Goal: Task Accomplishment & Management: Use online tool/utility

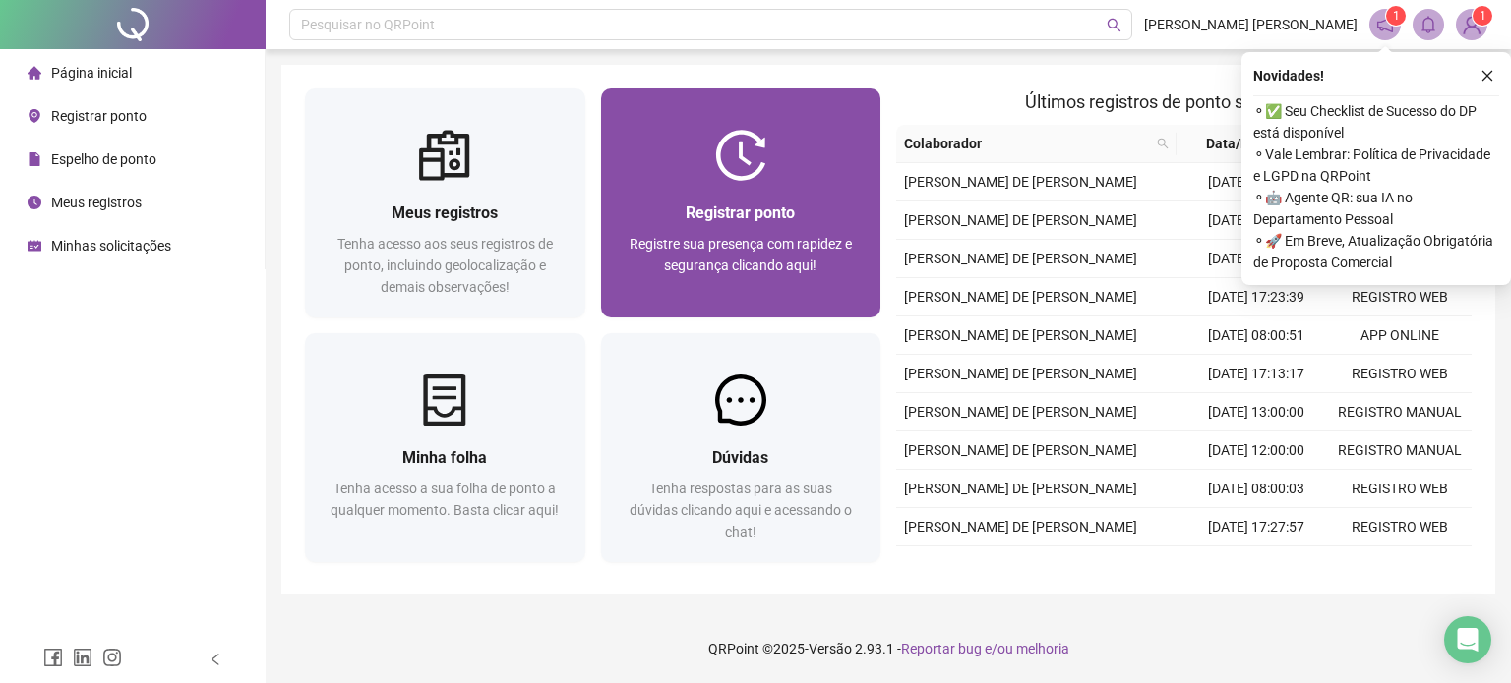
click at [750, 251] on span "Registre sua presença com rapidez e segurança clicando aqui!" at bounding box center [740, 254] width 222 height 37
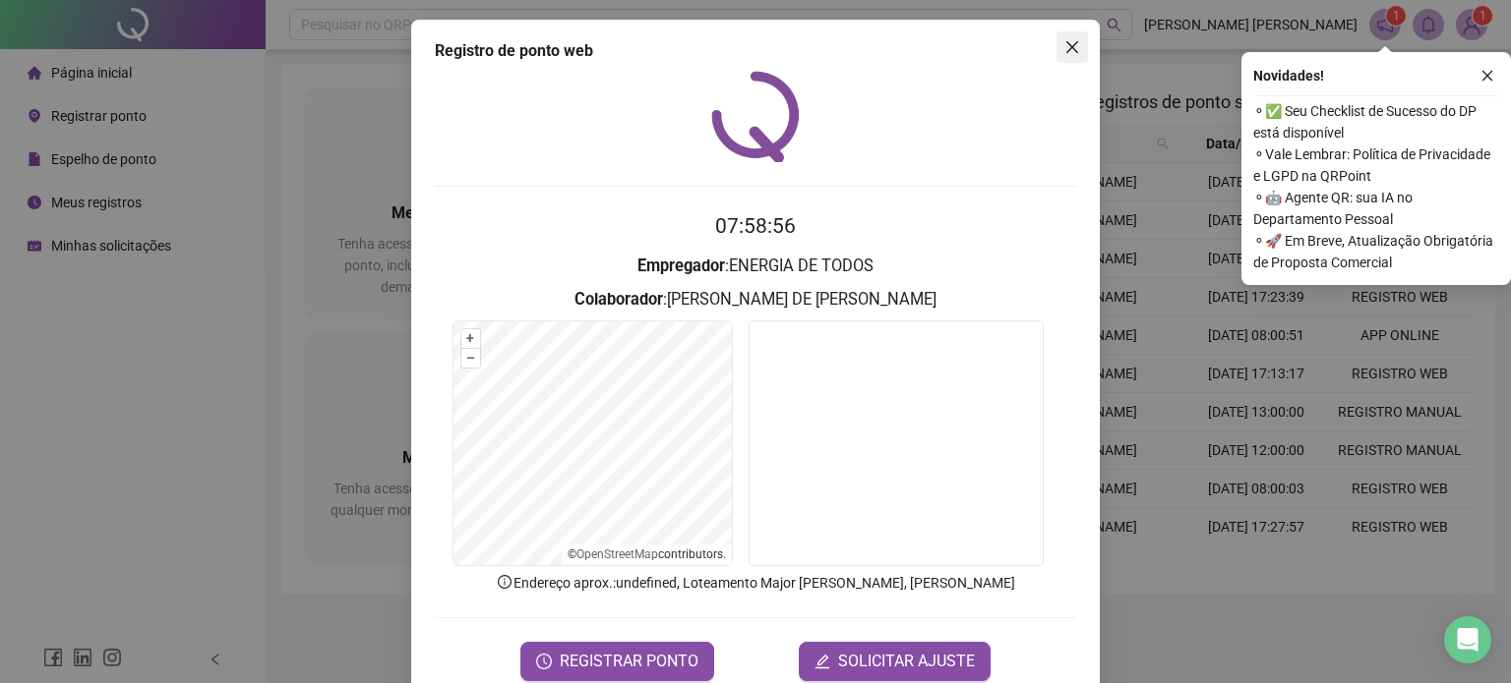
click at [1070, 56] on button "Close" at bounding box center [1071, 46] width 31 height 31
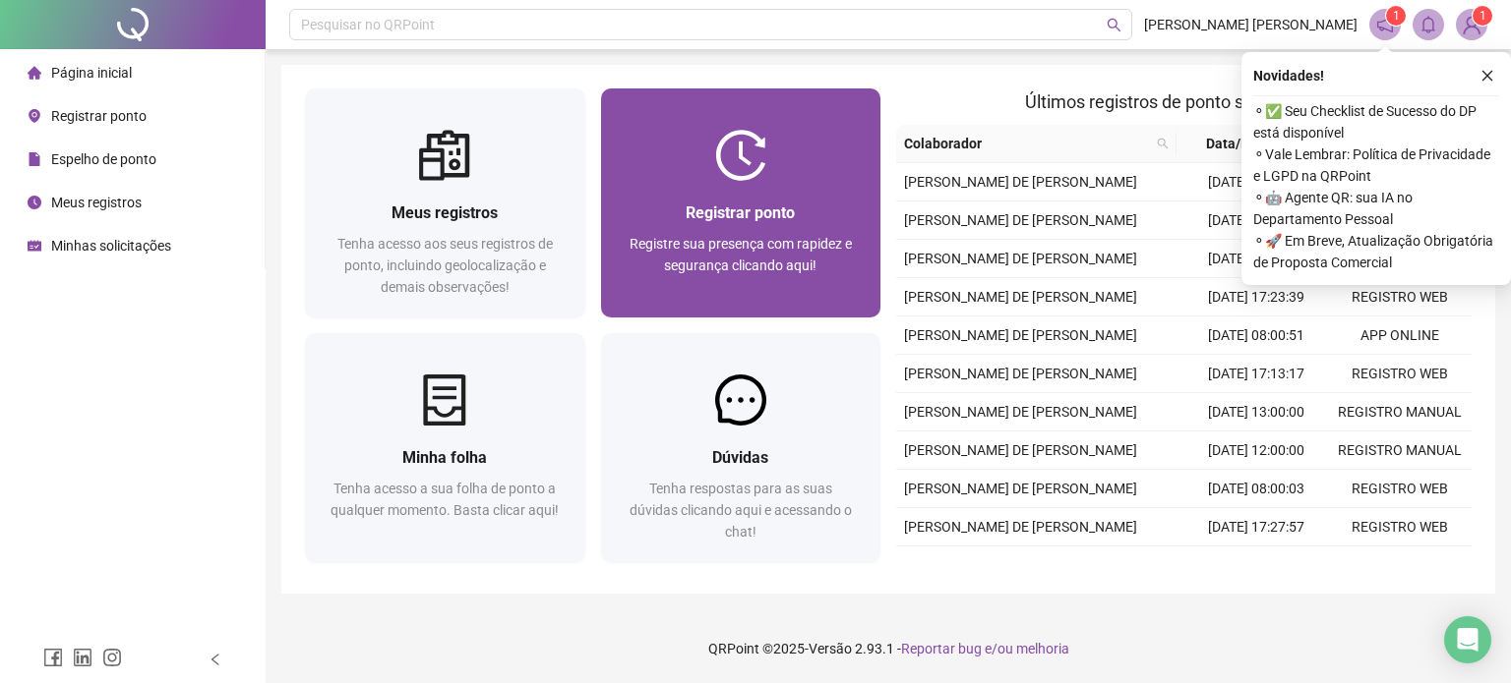
click at [829, 231] on div "Registrar ponto Registre sua presença com rapidez e segurança clicando aqui!" at bounding box center [740, 249] width 233 height 97
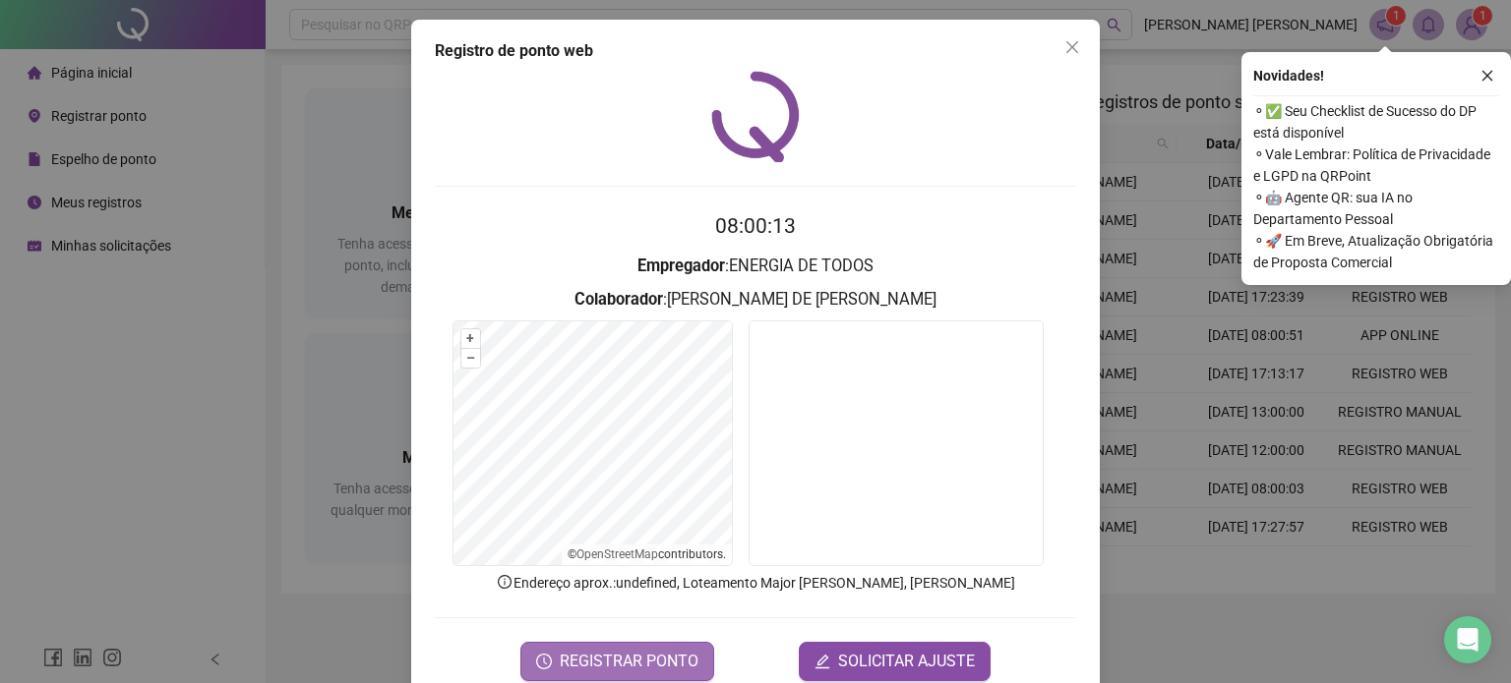
click at [626, 664] on span "REGISTRAR PONTO" at bounding box center [629, 662] width 139 height 24
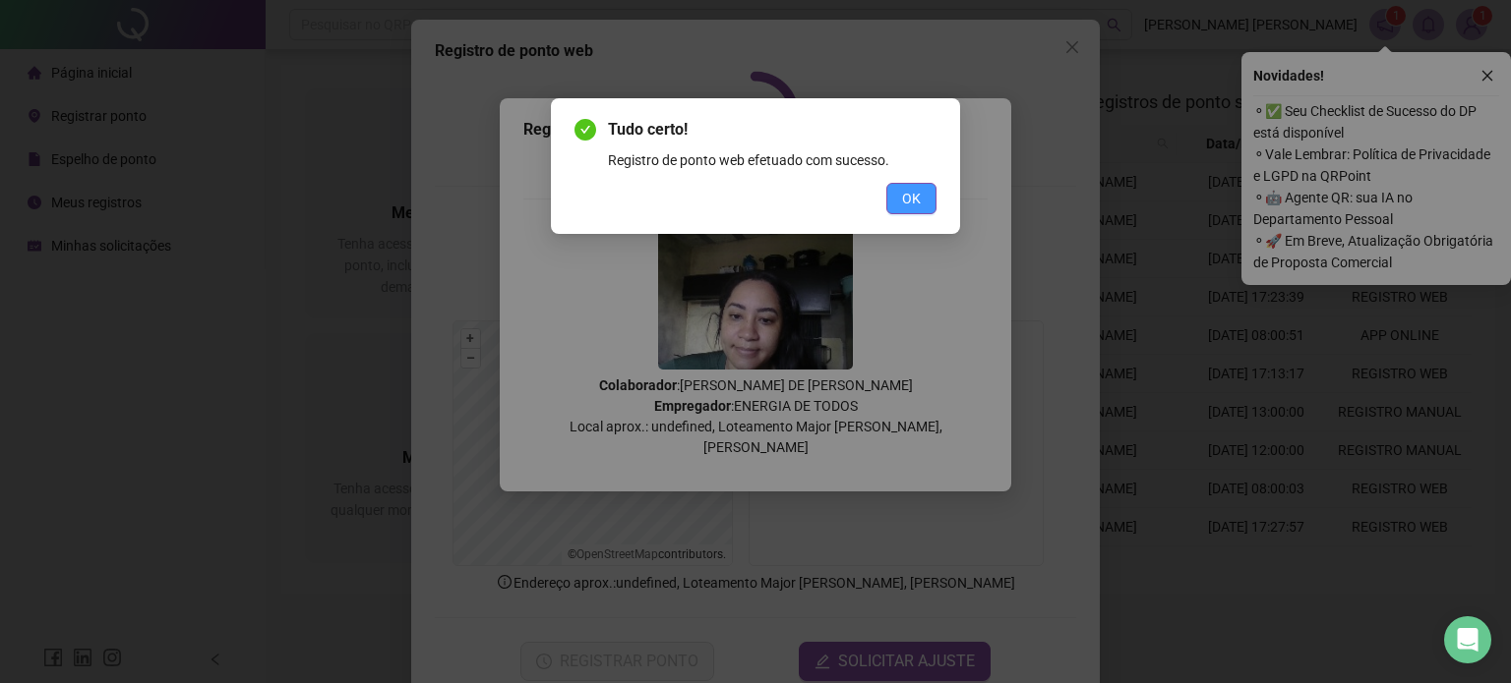
click at [913, 185] on button "OK" at bounding box center [911, 198] width 50 height 31
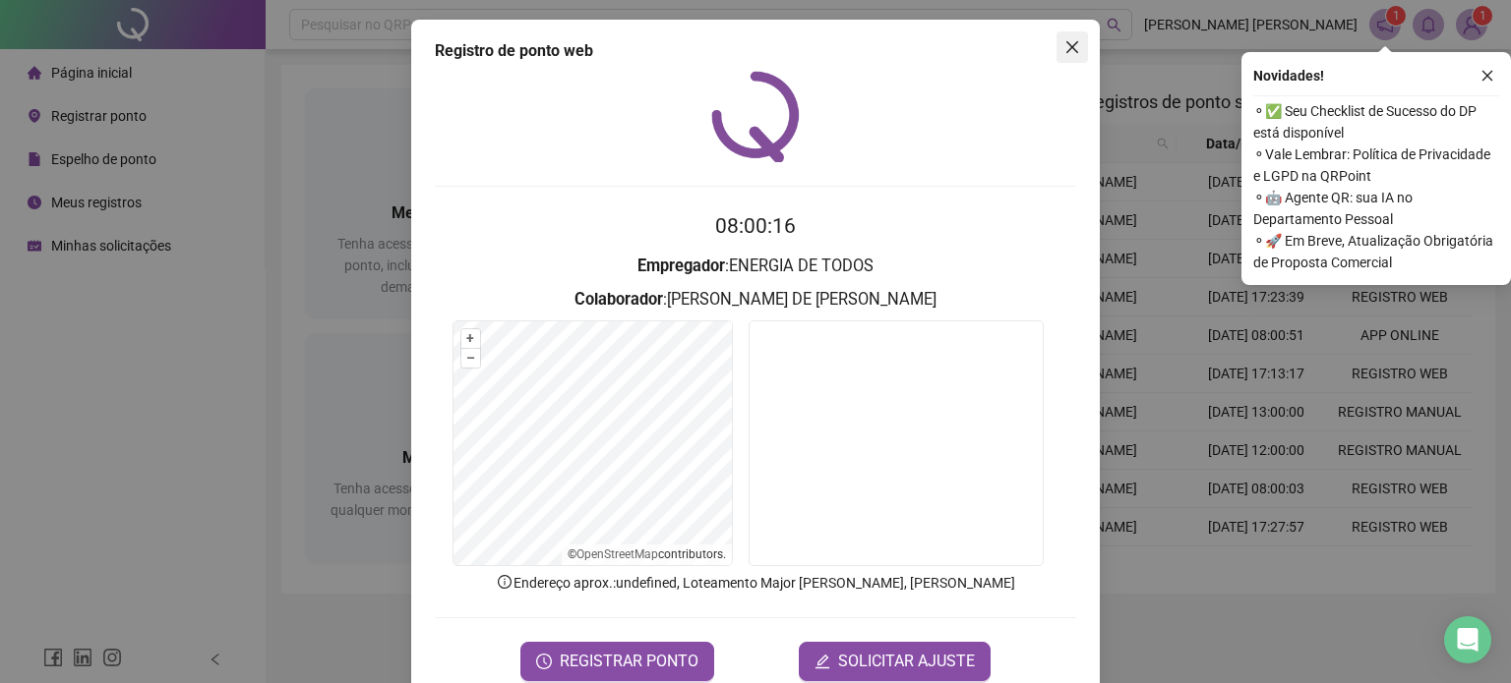
click at [1066, 45] on icon "close" at bounding box center [1072, 47] width 12 height 12
